Goal: Task Accomplishment & Management: Use online tool/utility

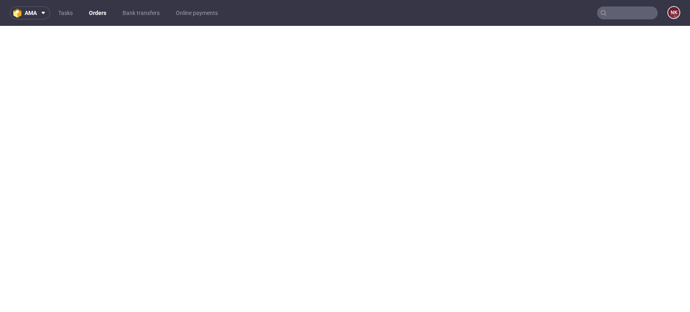
click at [71, 9] on link "Tasks" at bounding box center [65, 12] width 24 height 13
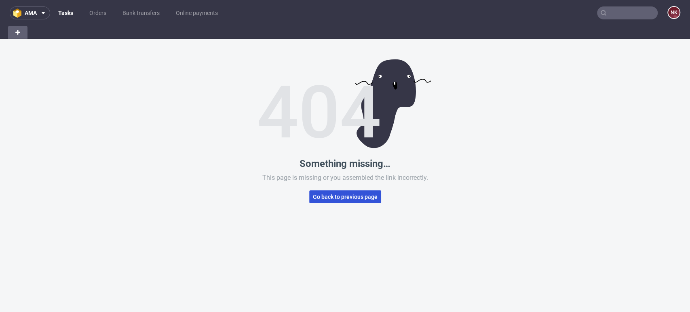
click at [335, 197] on span "Go back to previous page" at bounding box center [345, 197] width 65 height 6
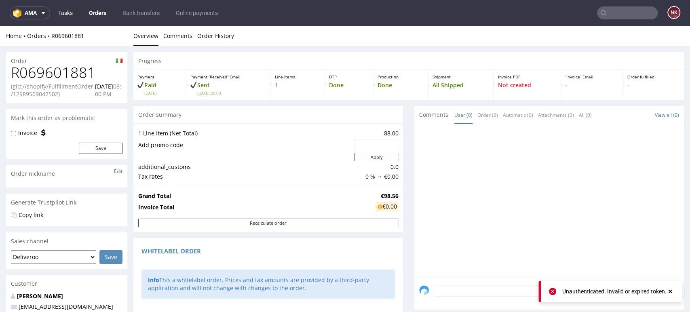
click at [55, 9] on link "Tasks" at bounding box center [65, 12] width 24 height 13
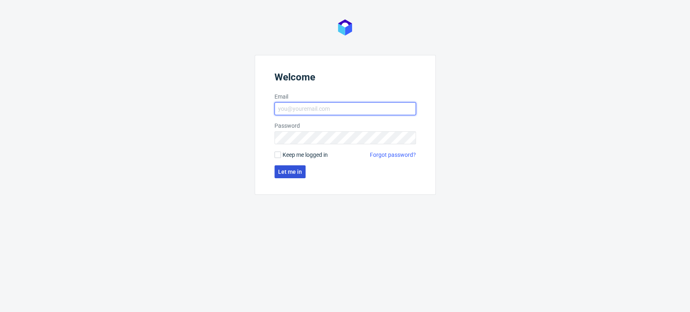
type input "[PERSON_NAME][EMAIL_ADDRESS][DOMAIN_NAME]"
click at [298, 167] on button "Let me in" at bounding box center [290, 171] width 31 height 13
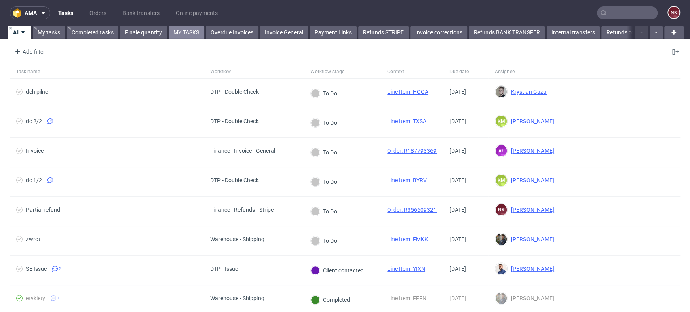
click at [201, 30] on link "MY TASKS" at bounding box center [187, 32] width 36 height 13
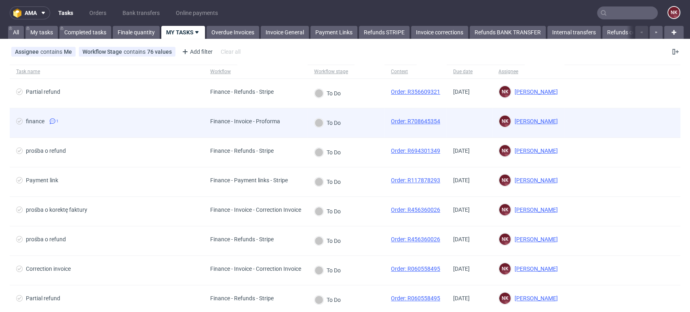
click at [177, 125] on span "finance 1" at bounding box center [106, 123] width 181 height 10
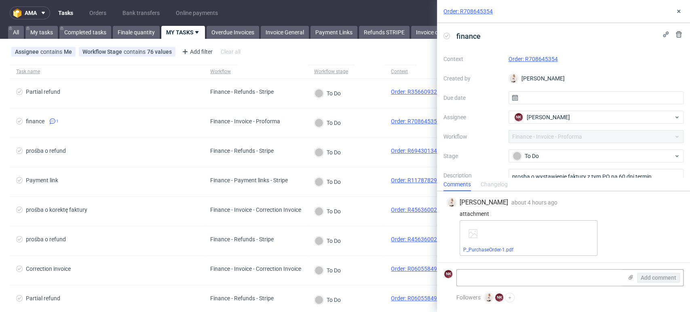
click at [660, 228] on div "P_PurchaseOrder-1.pdf" at bounding box center [570, 238] width 221 height 36
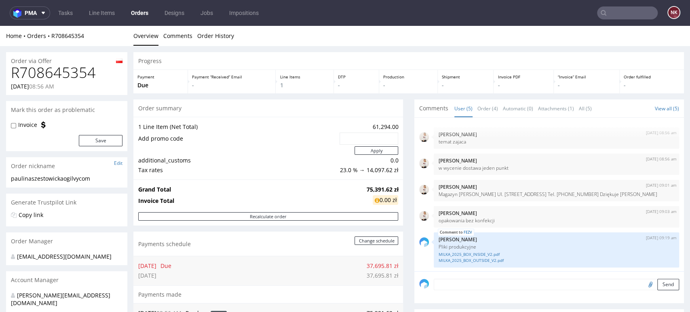
scroll to position [1, 0]
click at [401, 243] on div "Progress Payment Due Payment “Received” Email - Line Items 1 DTP - Production -…" at bounding box center [408, 312] width 551 height 520
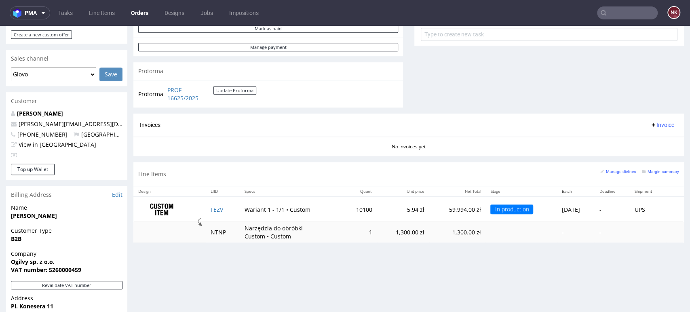
scroll to position [318, 0]
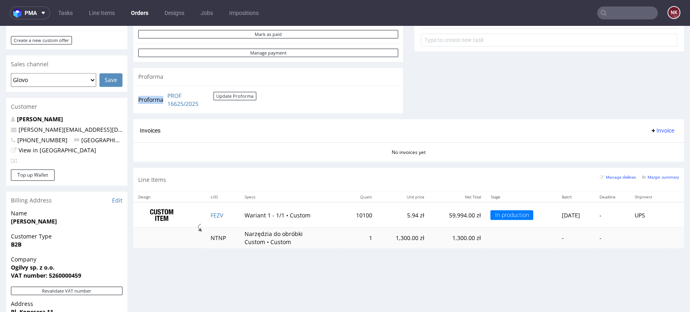
drag, startPoint x: 217, startPoint y: 106, endPoint x: 164, endPoint y: 92, distance: 55.3
click at [164, 92] on tr "Proforma PROF 16625/2025 Update Proforma" at bounding box center [197, 99] width 119 height 17
copy tbody "Proforma"
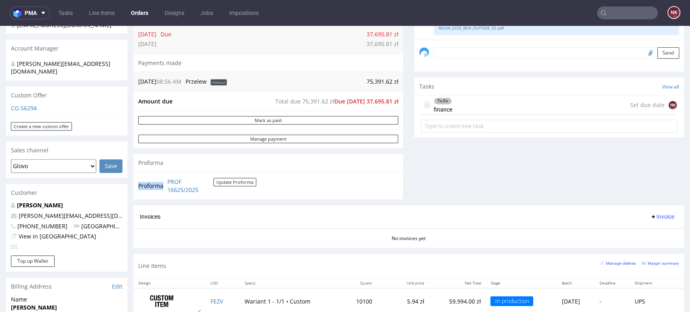
scroll to position [184, 0]
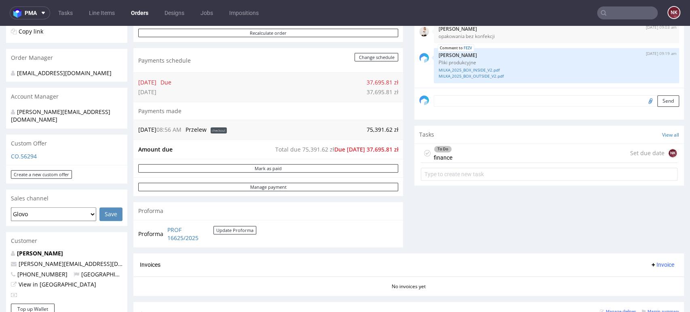
click at [475, 154] on div "To Do finance Set due date NK" at bounding box center [549, 153] width 257 height 19
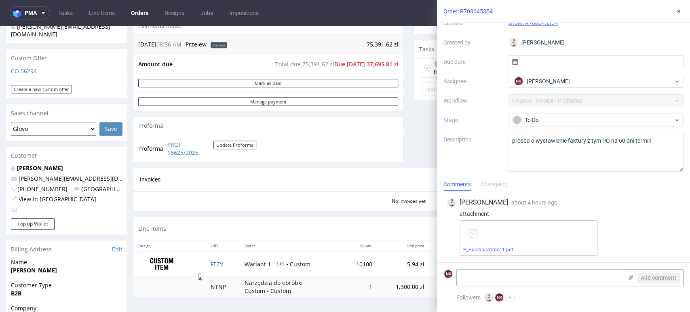
scroll to position [268, 0]
click at [498, 249] on link "P_PurchaseOrder-1.pdf" at bounding box center [488, 250] width 50 height 6
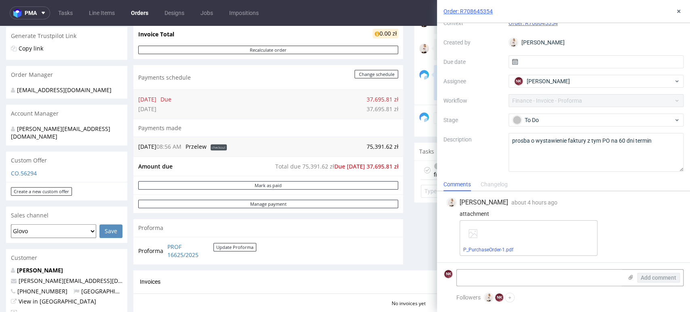
scroll to position [167, 0]
click at [638, 213] on div "attachment" at bounding box center [564, 214] width 234 height 6
click at [676, 11] on icon at bounding box center [679, 11] width 6 height 6
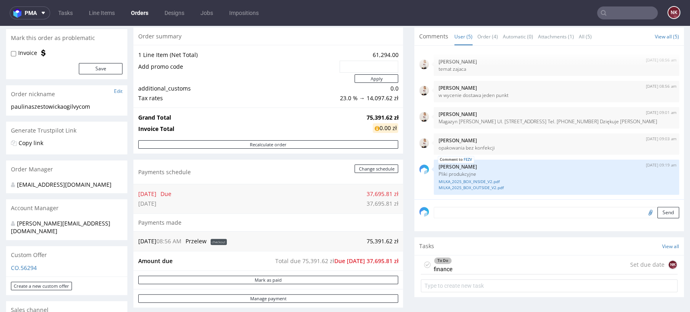
scroll to position [73, 0]
click at [599, 239] on div "Tasks View all" at bounding box center [549, 246] width 270 height 18
click at [402, 174] on div "Progress Payment Due Payment “Received” Email - Line Items 1 DTP - Production -…" at bounding box center [408, 239] width 551 height 520
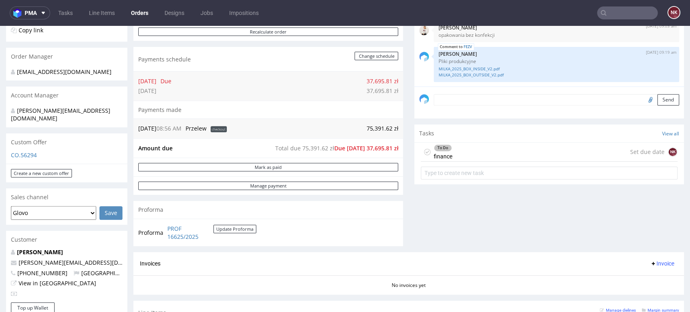
scroll to position [151, 0]
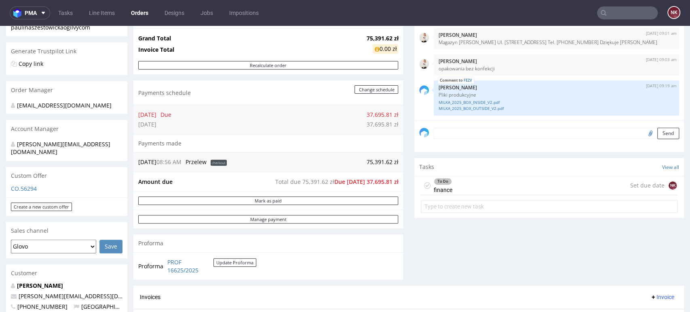
click at [495, 187] on div "To Do finance Set due date NK" at bounding box center [549, 185] width 257 height 19
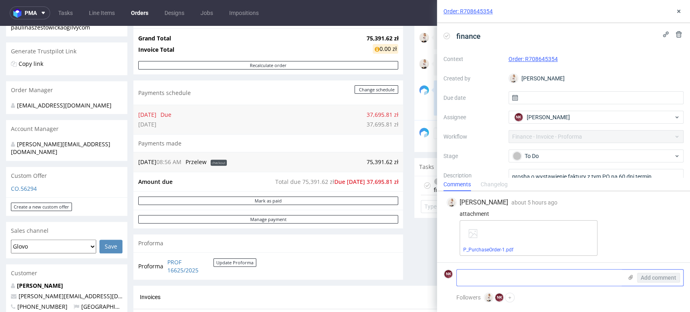
click at [536, 272] on textarea at bounding box center [540, 278] width 166 height 16
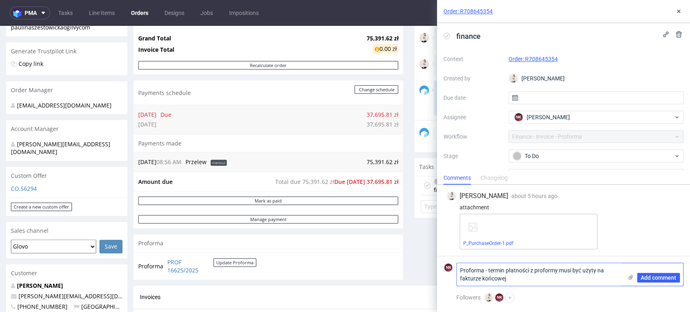
type textarea "Proforma - termin płatności z proformy musi być użyty na fakturze końcowej"
click at [631, 278] on use at bounding box center [631, 277] width 4 height 5
click at [0, 0] on input "file" at bounding box center [0, 0] width 0 height 0
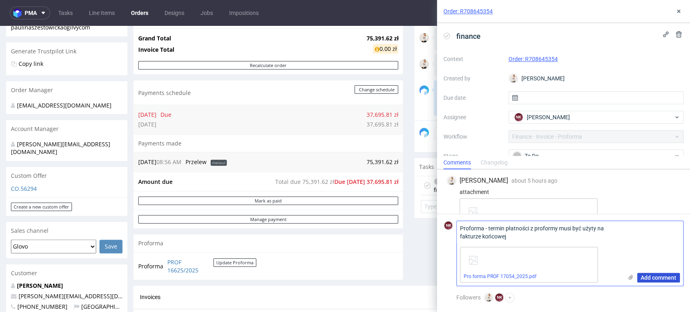
click at [657, 279] on span "Add comment" at bounding box center [659, 278] width 36 height 6
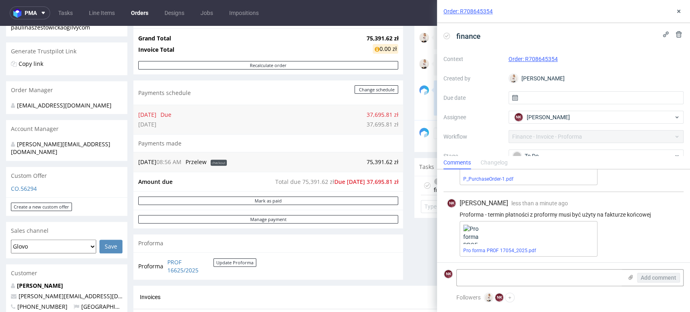
scroll to position [58, 0]
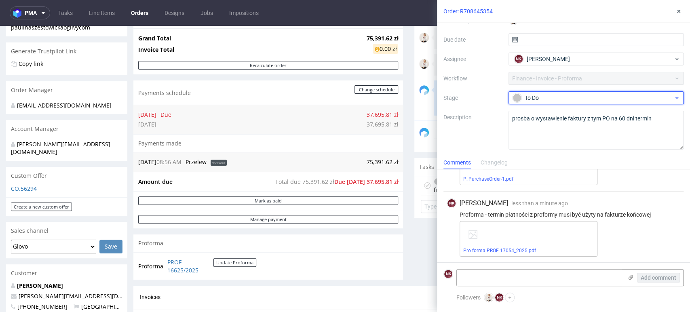
click at [562, 102] on div "To Do" at bounding box center [593, 97] width 161 height 9
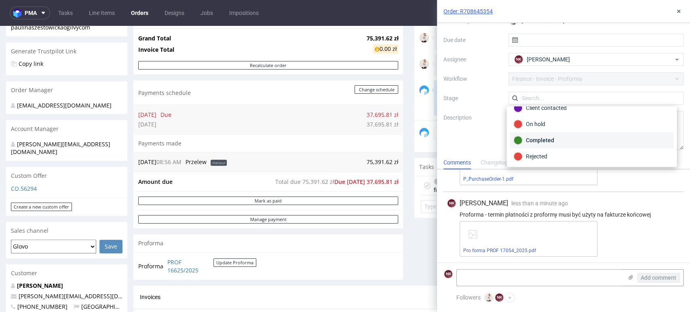
click at [554, 138] on div "Completed" at bounding box center [591, 140] width 156 height 9
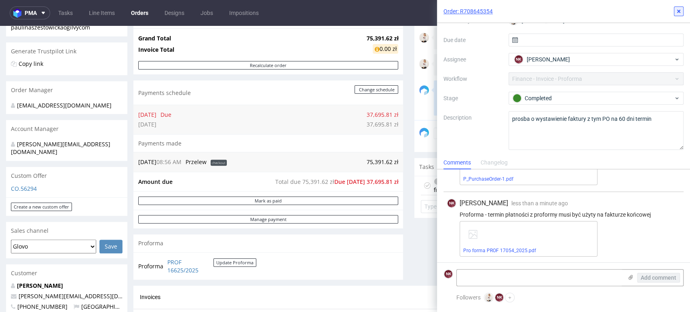
click at [679, 11] on use at bounding box center [678, 11] width 3 height 3
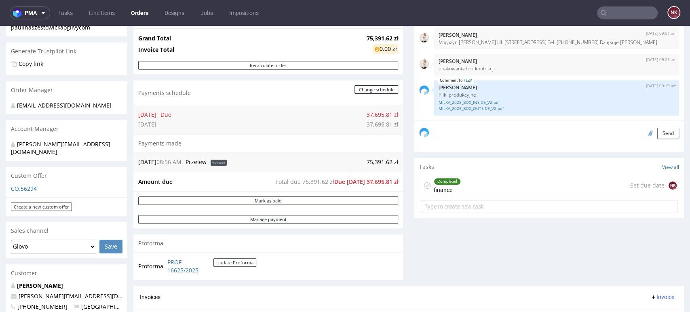
click at [623, 238] on div "Comments User (5) Order (4) Automatic (0) Attachments (1) All (5) View all (5) …" at bounding box center [549, 117] width 270 height 338
click at [399, 167] on div "Progress Payment Due Payment “Received” Email - Line Items 1 DTP - Production -…" at bounding box center [408, 161] width 551 height 520
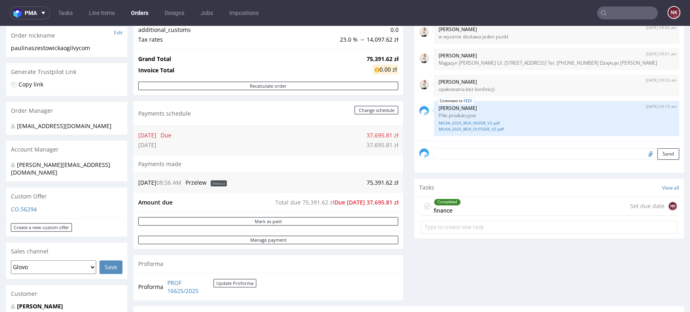
scroll to position [78, 0]
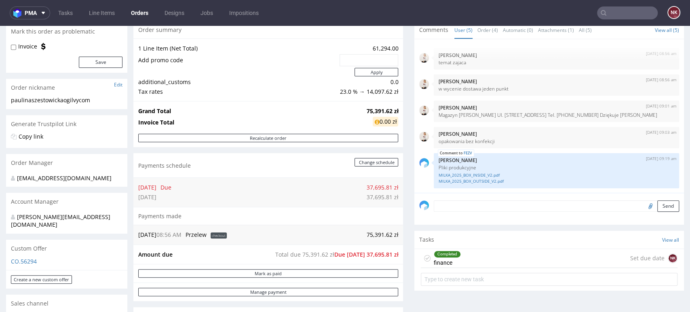
click at [26, 46] on label "Invoice" at bounding box center [27, 46] width 19 height 8
click at [16, 46] on input "Invoice" at bounding box center [13, 47] width 5 height 6
checkbox input "true"
click at [93, 63] on button "Save" at bounding box center [101, 62] width 44 height 11
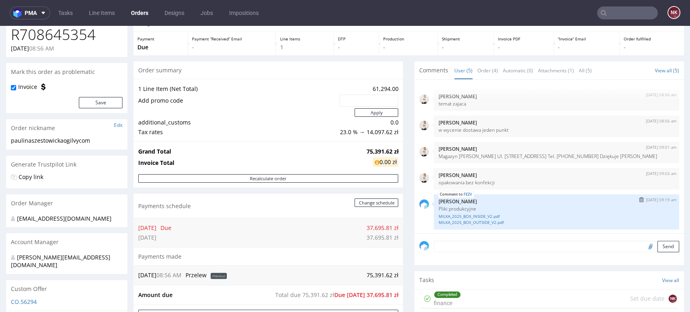
scroll to position [1, 0]
click at [460, 250] on textarea at bounding box center [556, 258] width 245 height 35
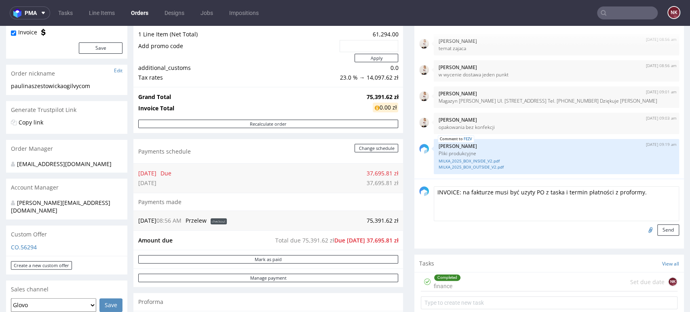
scroll to position [93, 0]
click at [485, 190] on textarea "INVOICE: na fakturze musi być uzyty PO z taska i termin płatności z proformy." at bounding box center [556, 203] width 245 height 35
click at [661, 192] on textarea "INVOICE: na fakturze końcowej musi być uzyty PO z taska i termin płatności z pr…" at bounding box center [556, 203] width 245 height 35
type textarea "INVOICE: na fakturze końcowej musi być uzyty PO z taska i termin płatności z pr…"
click at [657, 229] on button "Send" at bounding box center [668, 229] width 22 height 11
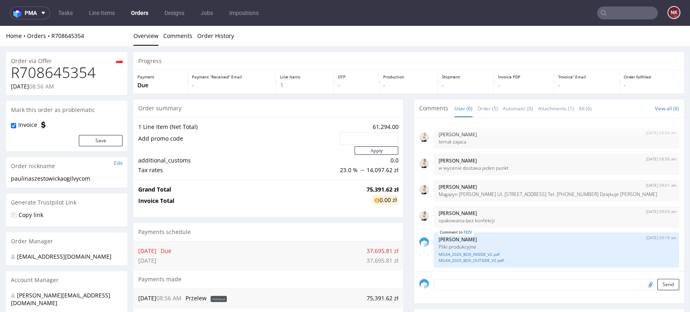
scroll to position [27, 0]
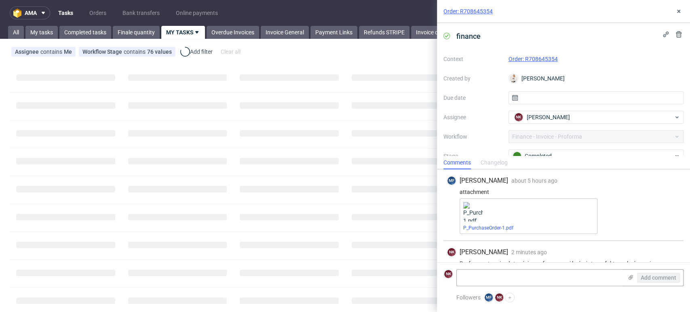
scroll to position [49, 0]
